Goal: Task Accomplishment & Management: Manage account settings

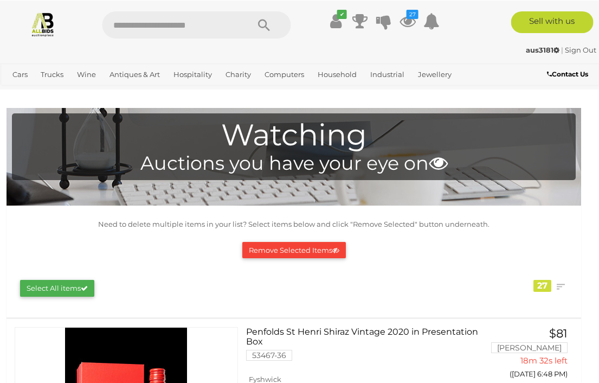
scroll to position [0, 2]
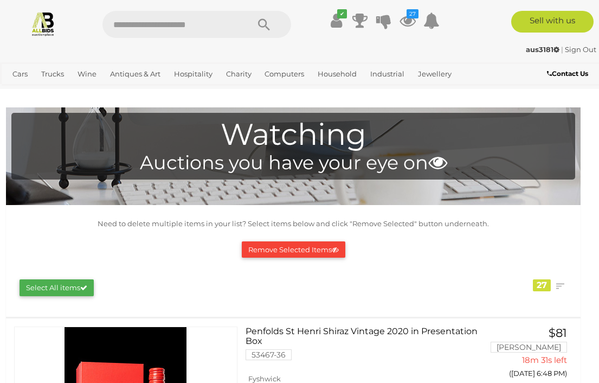
click at [72, 289] on button "Select All items" at bounding box center [57, 287] width 74 height 17
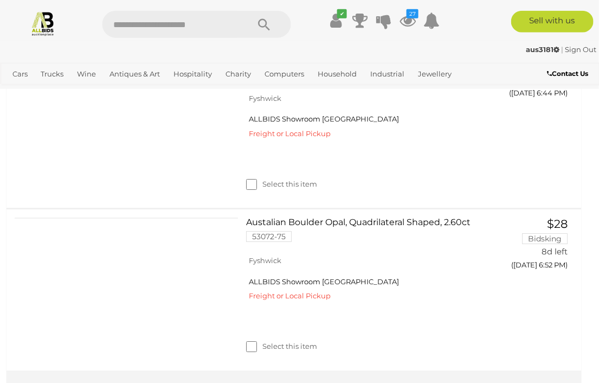
scroll to position [5171, 2]
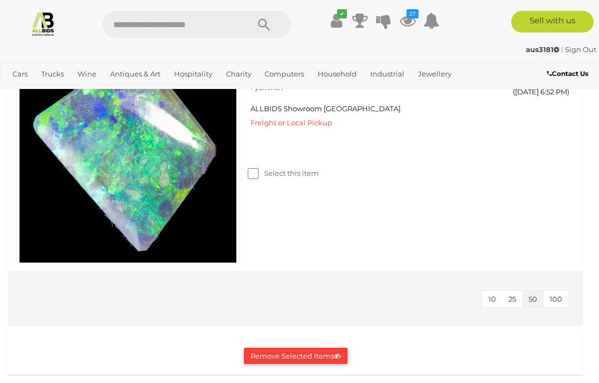
scroll to position [5408, 0]
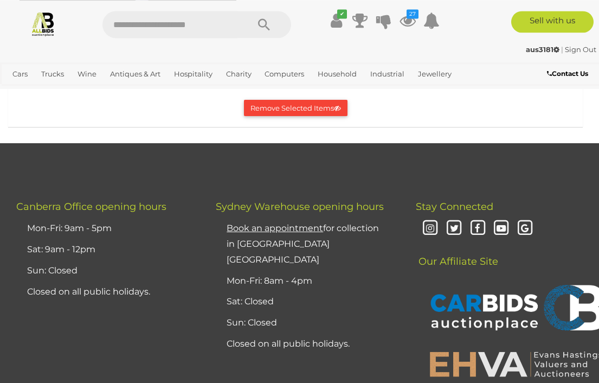
scroll to position [5682, 0]
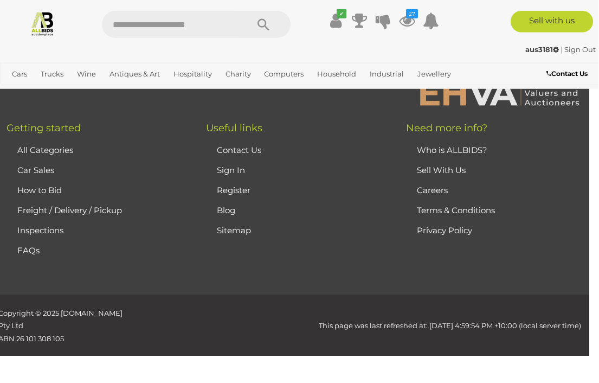
scroll to position [6144, 9]
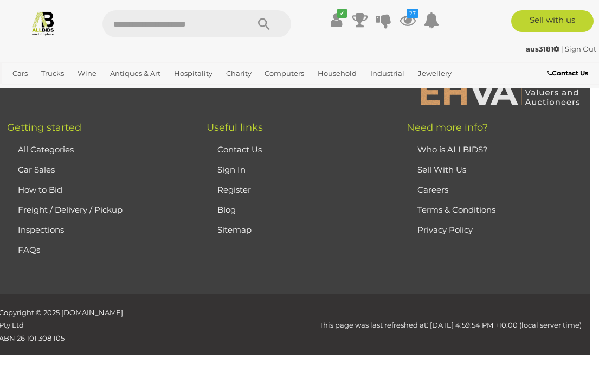
scroll to position [6168, 9]
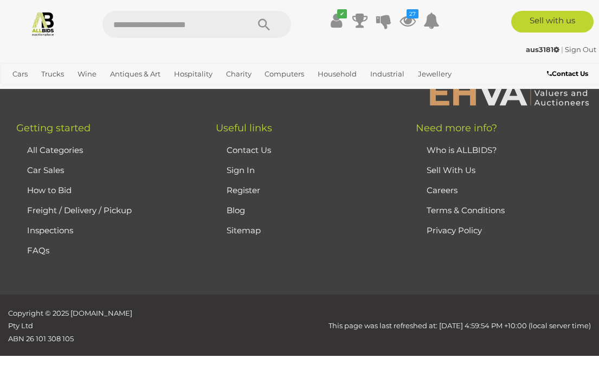
scroll to position [6351, 0]
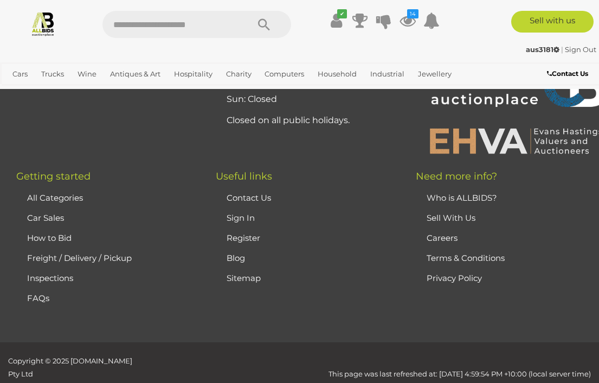
scroll to position [0, 0]
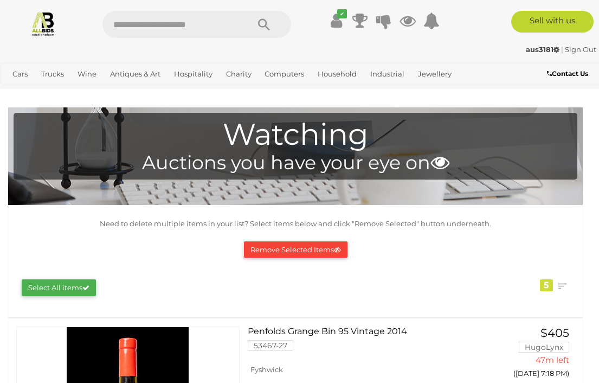
click at [326, 254] on button "Remove Selected Items" at bounding box center [296, 249] width 104 height 17
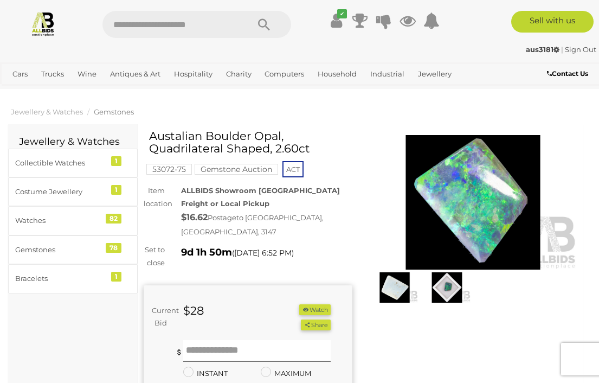
scroll to position [2, 0]
